Goal: Navigation & Orientation: Find specific page/section

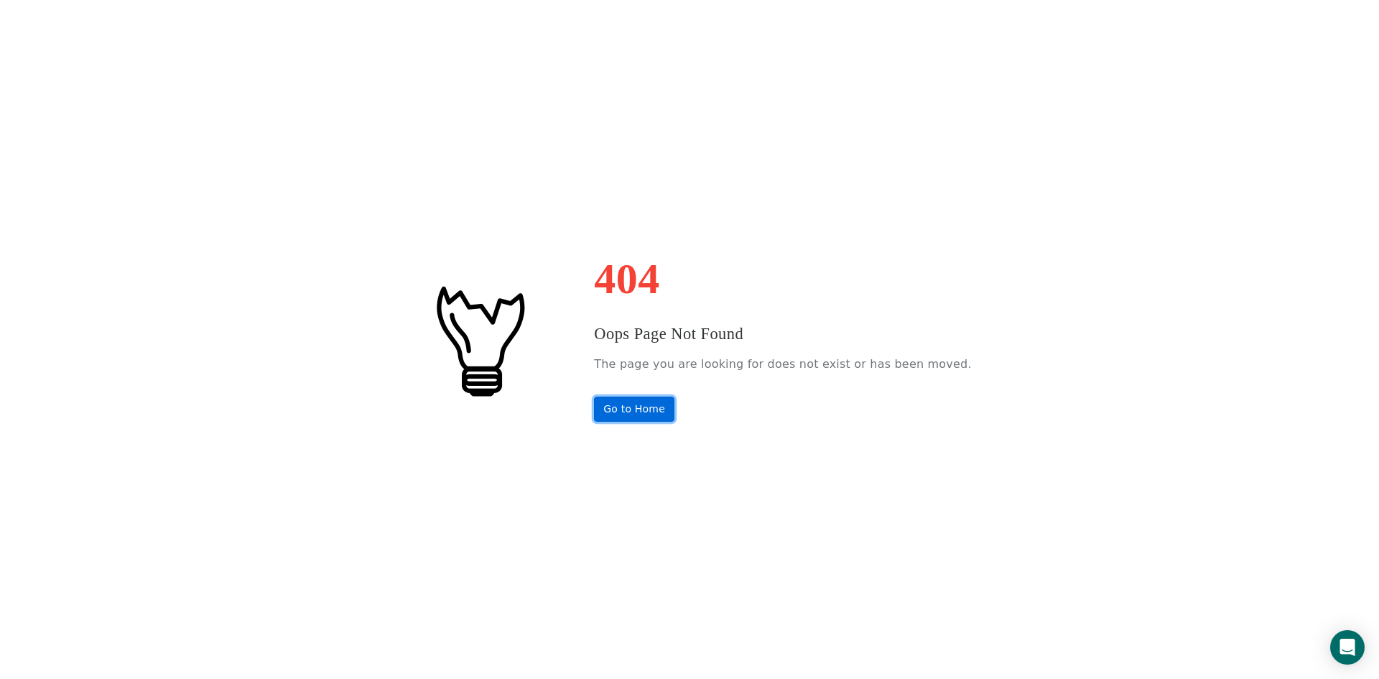
click at [667, 412] on link "Go to Home" at bounding box center [634, 409] width 80 height 25
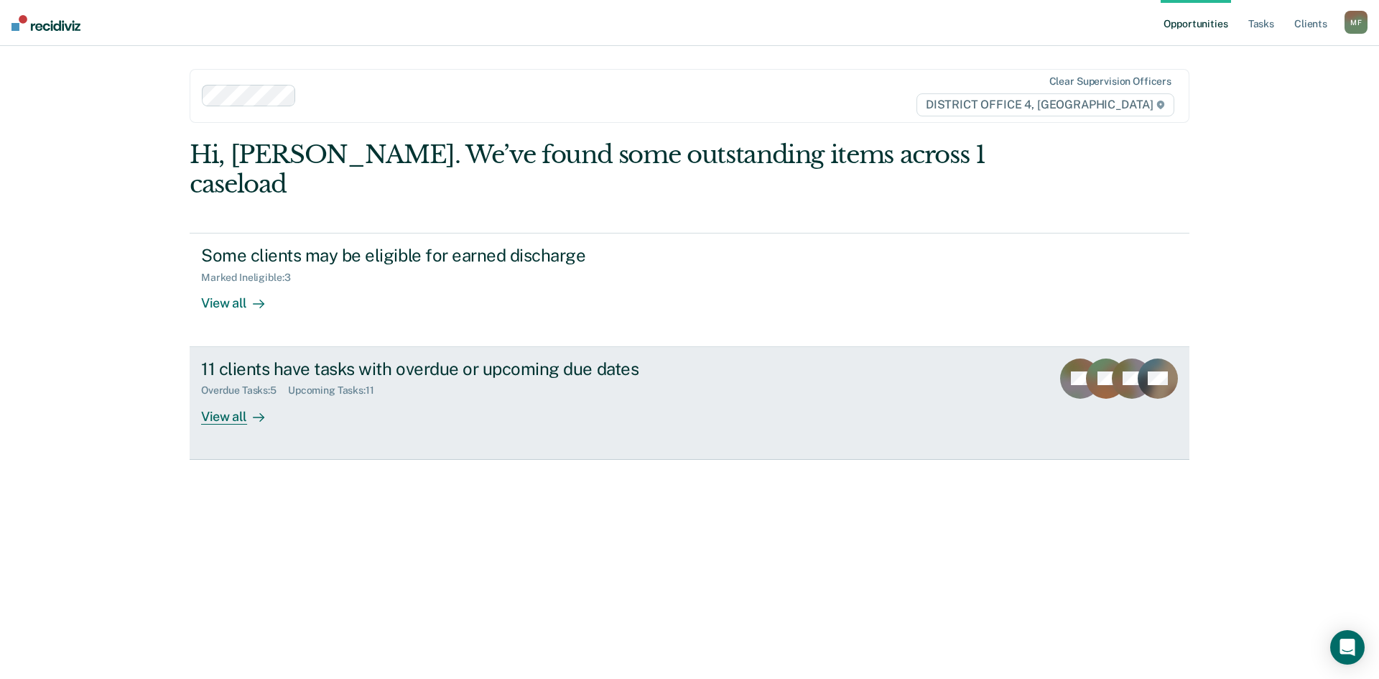
click at [228, 397] on div "View all" at bounding box center [241, 411] width 80 height 28
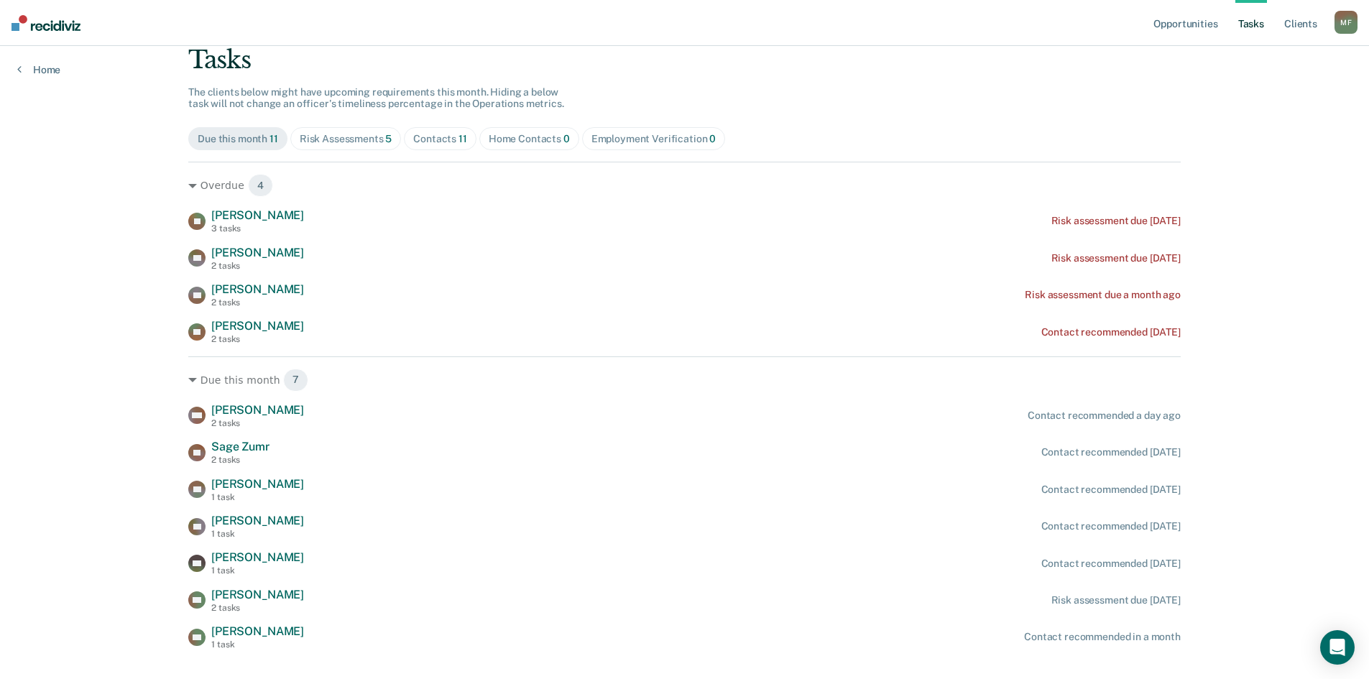
scroll to position [123, 0]
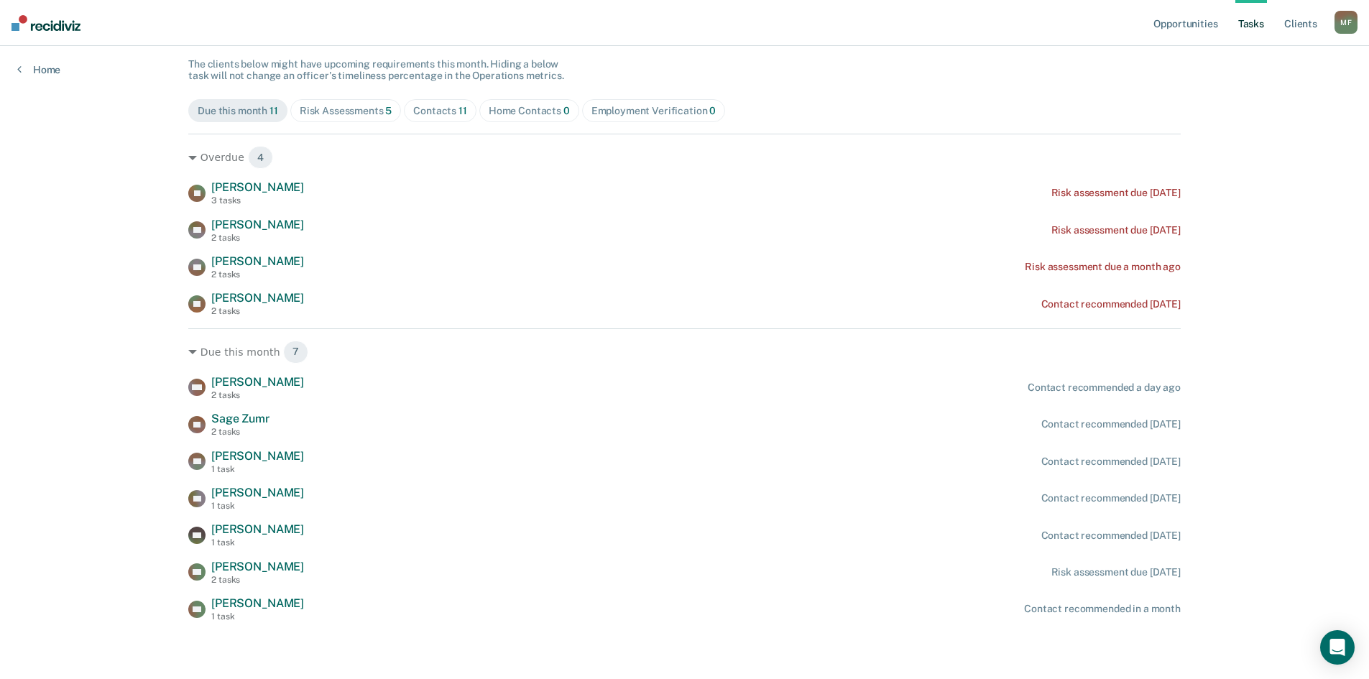
click at [430, 109] on div "Contacts 11" at bounding box center [440, 111] width 54 height 12
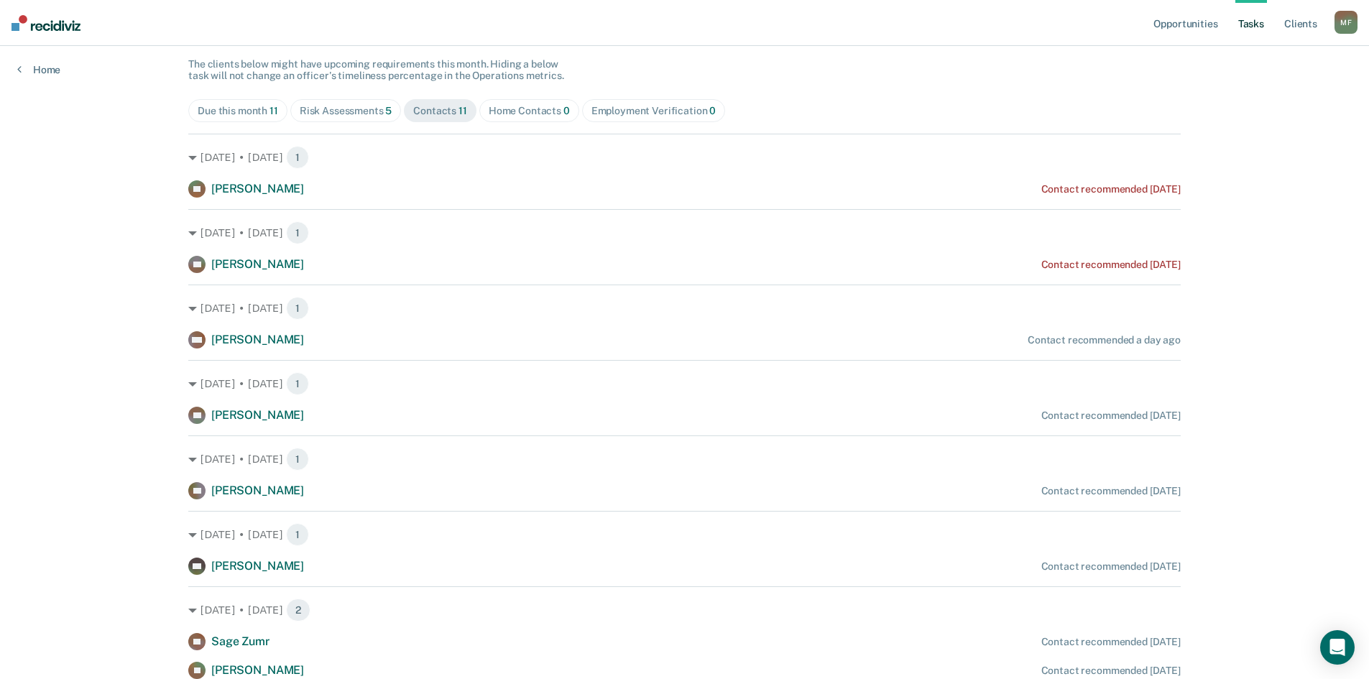
click at [372, 107] on div "Risk Assessments 5" at bounding box center [346, 111] width 93 height 12
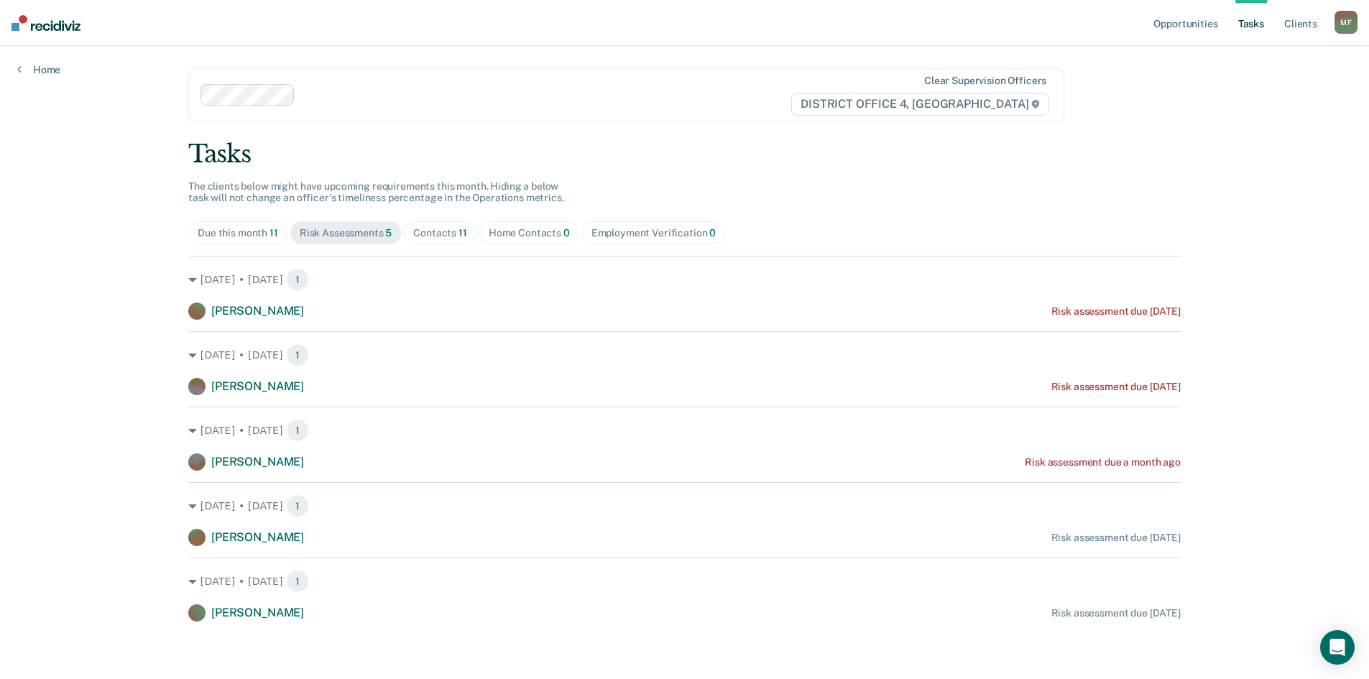
scroll to position [1, 0]
click at [264, 231] on div "Due this month 11" at bounding box center [238, 233] width 80 height 12
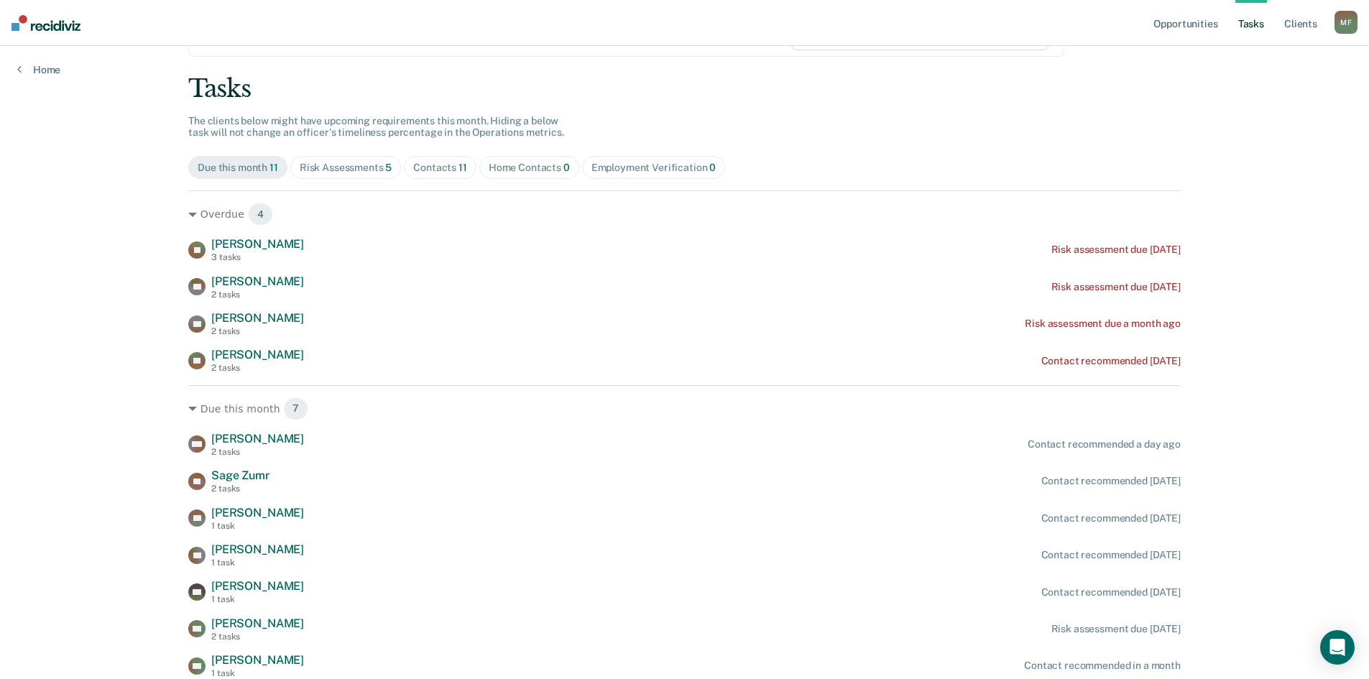
scroll to position [0, 0]
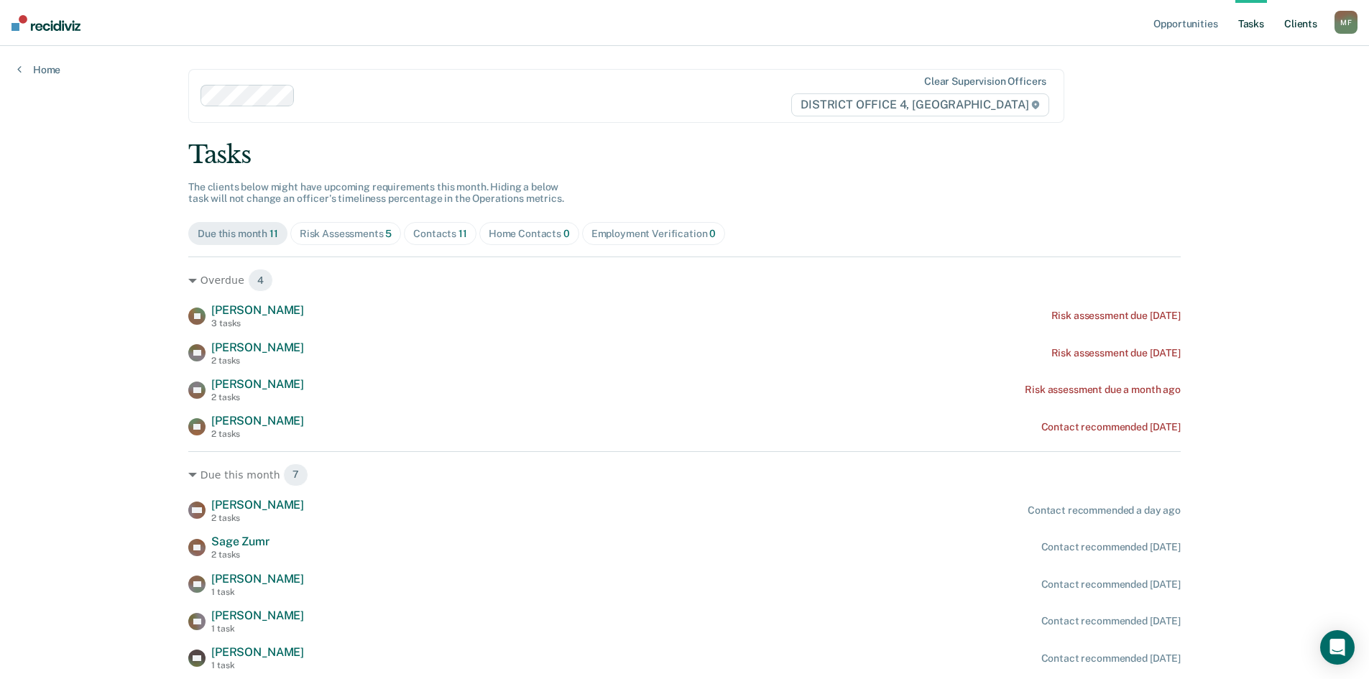
click at [1298, 22] on link "Client s" at bounding box center [1300, 23] width 39 height 46
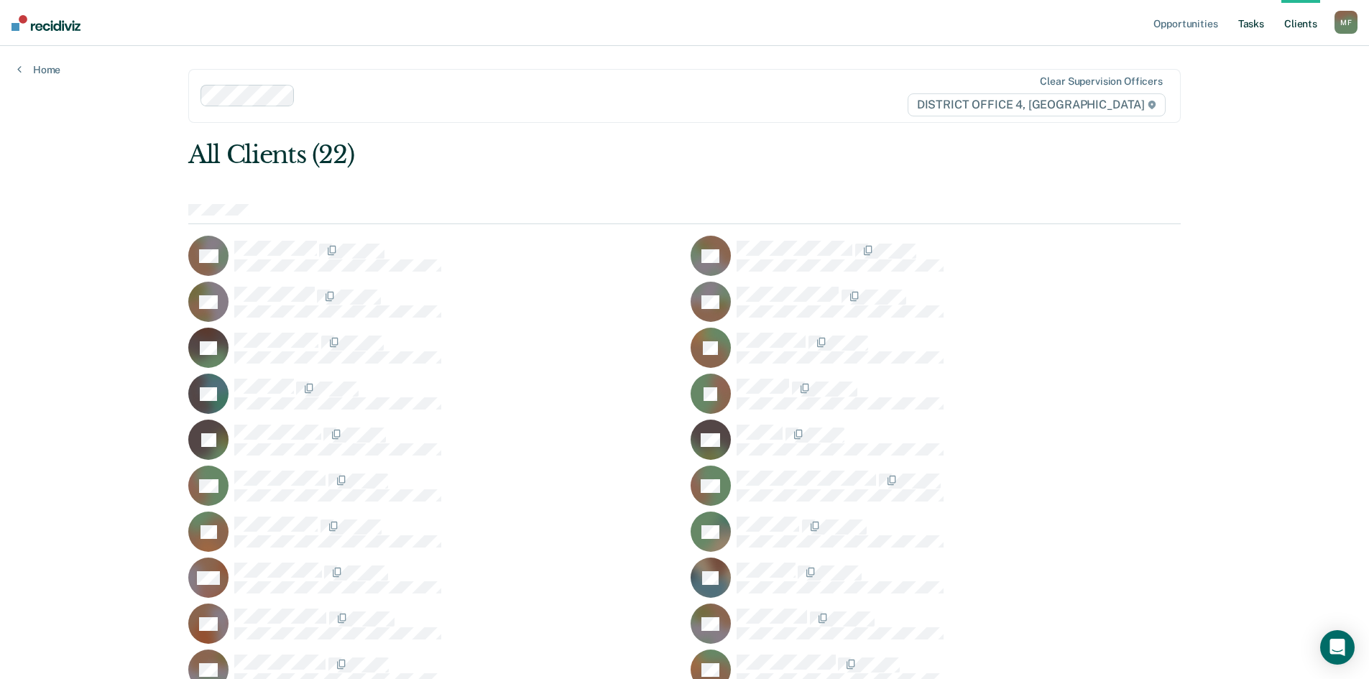
click at [1255, 24] on link "Tasks" at bounding box center [1251, 23] width 32 height 46
